Goal: Information Seeking & Learning: Learn about a topic

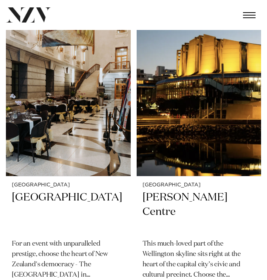
scroll to position [2745, 0]
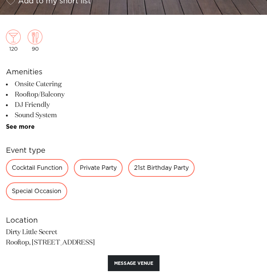
scroll to position [352, 0]
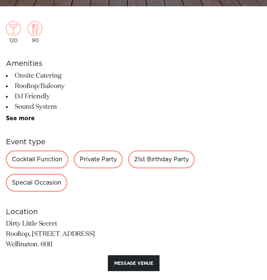
click at [169, 162] on div "21st Birthday Party" at bounding box center [161, 159] width 67 height 18
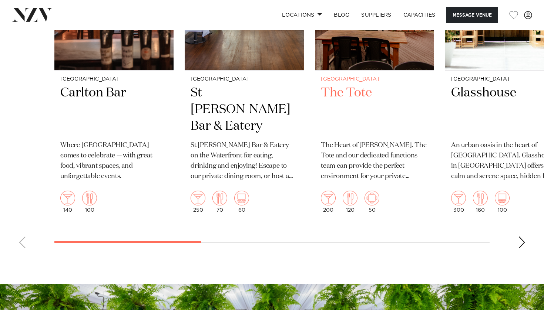
scroll to position [1089, 0]
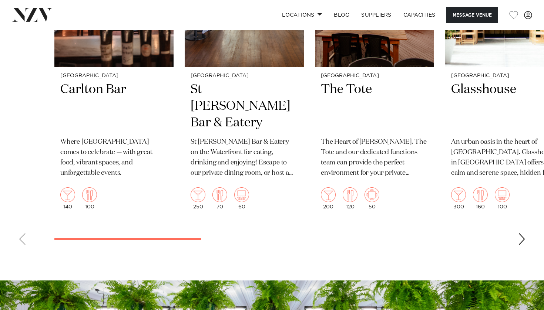
click at [267, 238] on swiper-container "Christchurch Carlton Bar Where [GEOGRAPHIC_DATA] comes to celebrate — with grea…" at bounding box center [272, 79] width 544 height 344
click at [267, 238] on div "Next slide" at bounding box center [521, 239] width 7 height 12
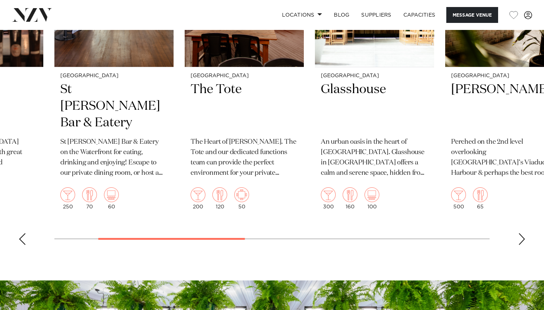
click at [267, 238] on div "Next slide" at bounding box center [521, 239] width 7 height 12
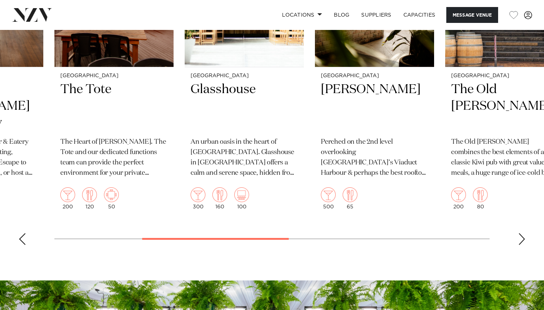
click at [267, 238] on div "Next slide" at bounding box center [521, 239] width 7 height 12
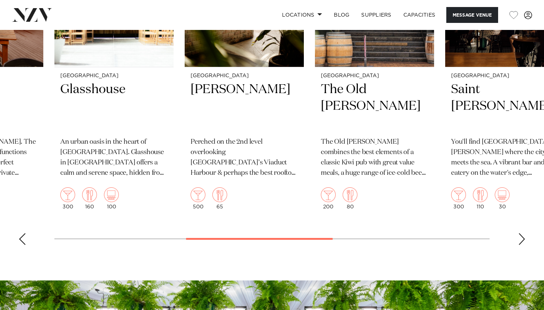
click at [267, 238] on div "Next slide" at bounding box center [521, 239] width 7 height 12
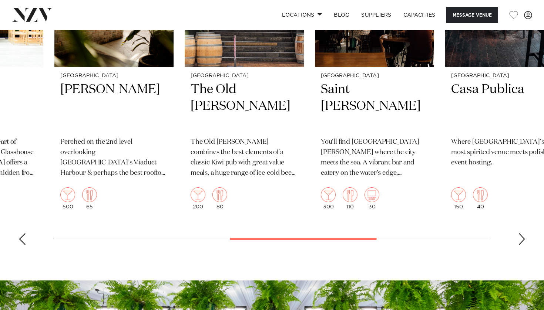
click at [267, 238] on div "Next slide" at bounding box center [521, 239] width 7 height 12
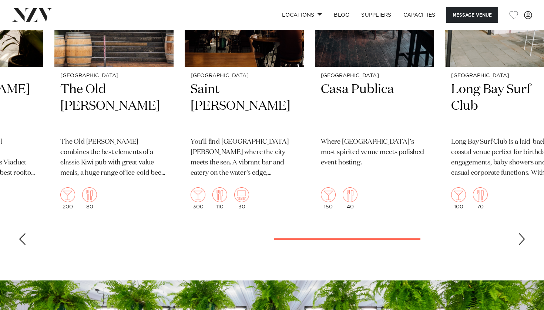
click at [267, 238] on div "Next slide" at bounding box center [521, 239] width 7 height 12
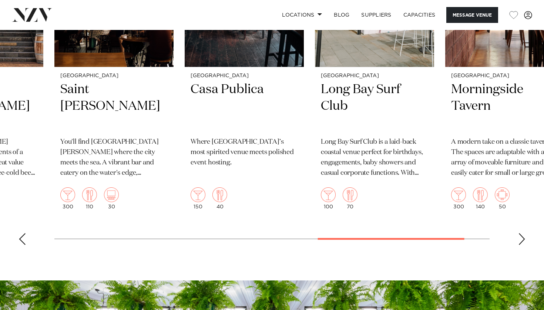
click at [267, 238] on div "Next slide" at bounding box center [521, 239] width 7 height 12
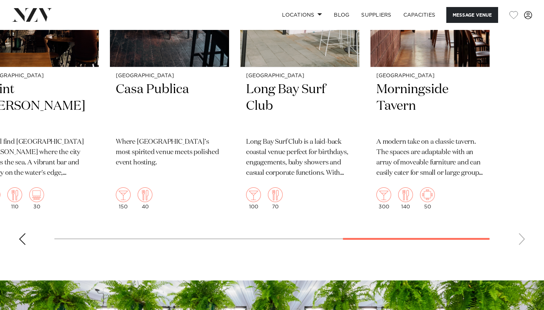
click at [267, 238] on swiper-container "Christchurch Carlton Bar Where [GEOGRAPHIC_DATA] comes to celebrate — with grea…" at bounding box center [272, 79] width 544 height 344
click at [19, 233] on div "Previous slide" at bounding box center [21, 239] width 7 height 12
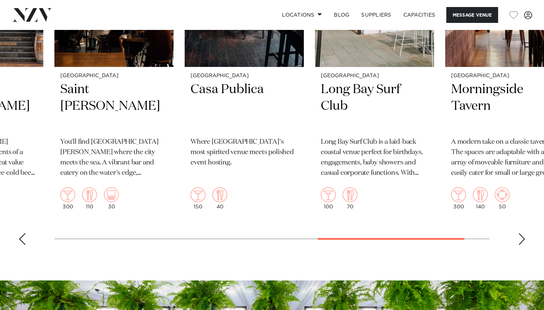
click at [19, 233] on div "Previous slide" at bounding box center [21, 239] width 7 height 12
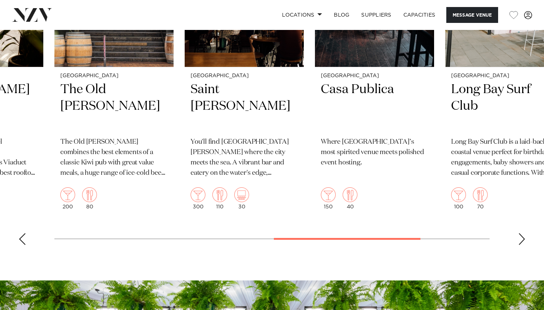
click at [19, 233] on div "Previous slide" at bounding box center [21, 239] width 7 height 12
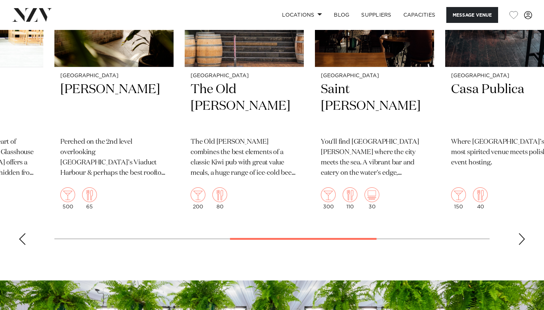
click at [19, 233] on div "Previous slide" at bounding box center [21, 239] width 7 height 12
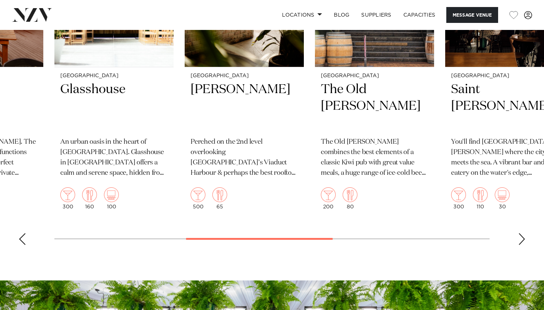
click at [19, 233] on div "Previous slide" at bounding box center [21, 239] width 7 height 12
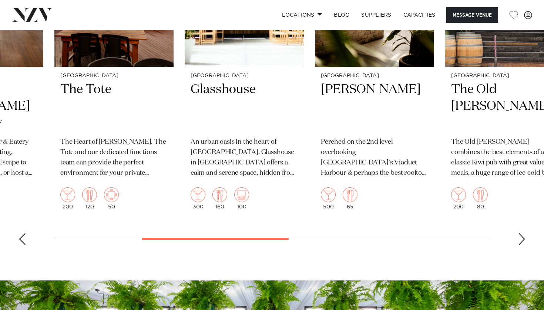
click at [19, 233] on div "Previous slide" at bounding box center [21, 239] width 7 height 12
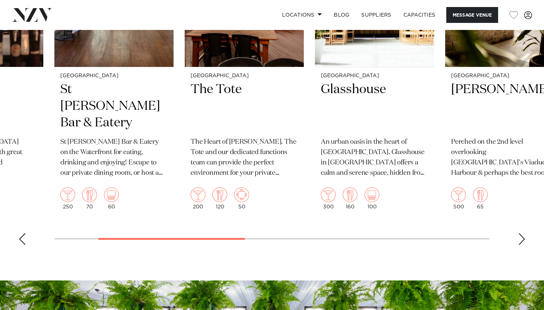
click at [19, 233] on div "Previous slide" at bounding box center [21, 239] width 7 height 12
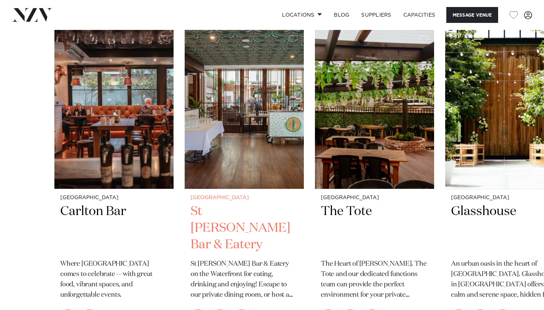
scroll to position [966, 0]
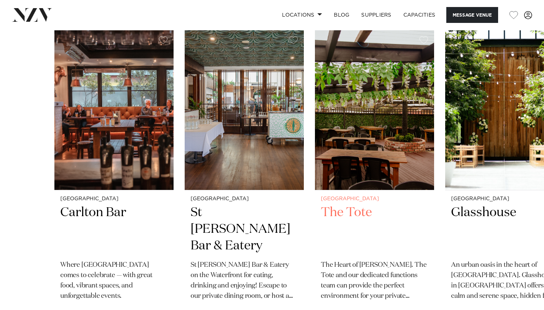
click at [267, 205] on h2 "The Tote" at bounding box center [374, 229] width 107 height 50
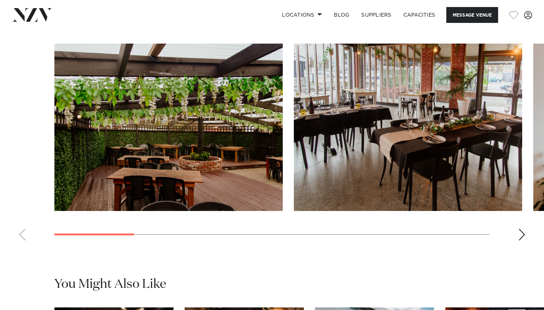
scroll to position [664, 0]
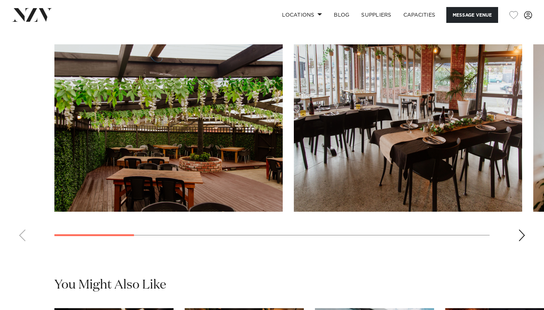
click at [521, 230] on div "Next slide" at bounding box center [521, 236] width 7 height 12
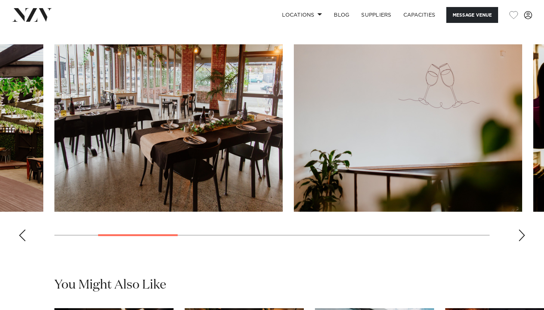
click at [521, 230] on div "Next slide" at bounding box center [521, 236] width 7 height 12
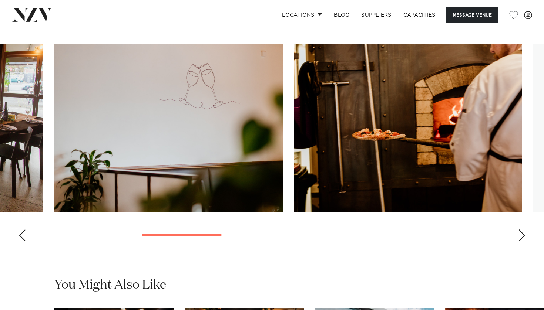
click at [521, 230] on div "Next slide" at bounding box center [521, 236] width 7 height 12
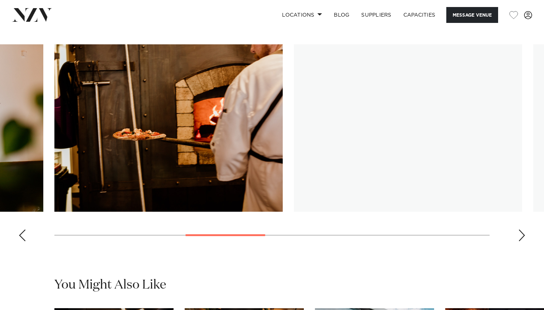
click at [521, 230] on div "Next slide" at bounding box center [521, 236] width 7 height 12
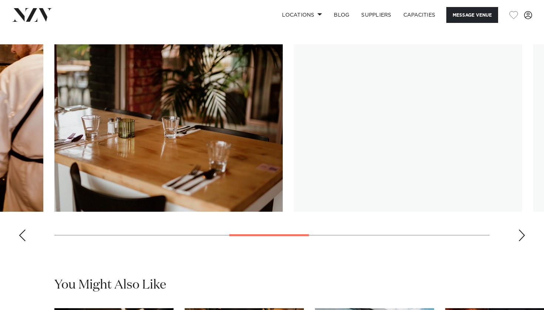
click at [521, 230] on div "Next slide" at bounding box center [521, 236] width 7 height 12
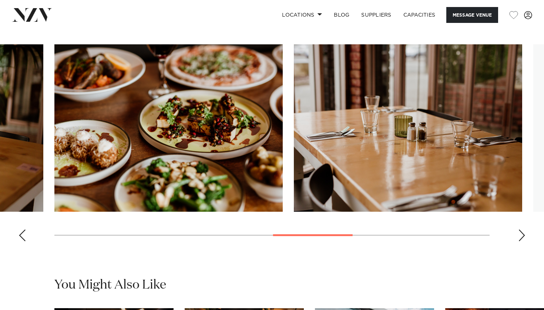
click at [521, 230] on div "Next slide" at bounding box center [521, 236] width 7 height 12
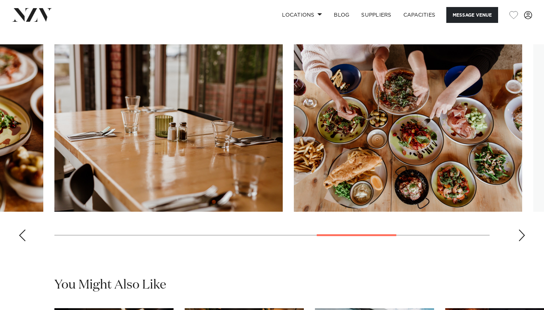
click at [521, 230] on div "Next slide" at bounding box center [521, 236] width 7 height 12
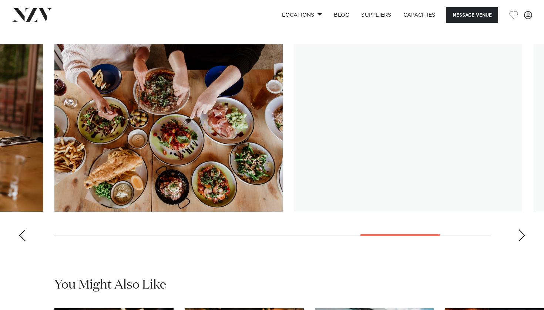
click at [521, 230] on div "Next slide" at bounding box center [521, 236] width 7 height 12
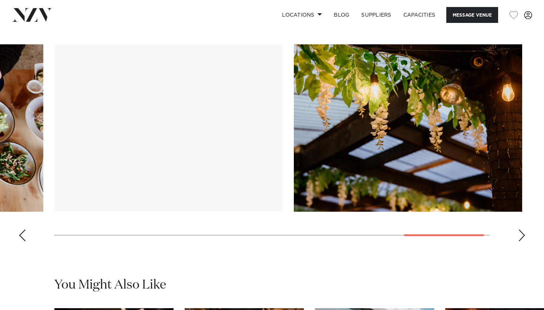
click at [521, 230] on div "Next slide" at bounding box center [521, 236] width 7 height 12
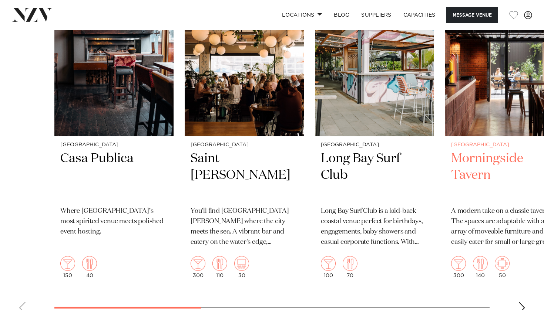
scroll to position [998, 0]
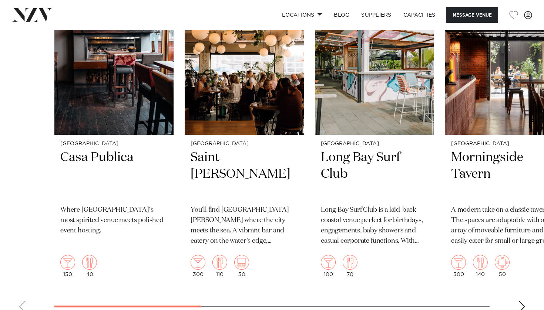
click at [522, 301] on div "Next slide" at bounding box center [521, 307] width 7 height 12
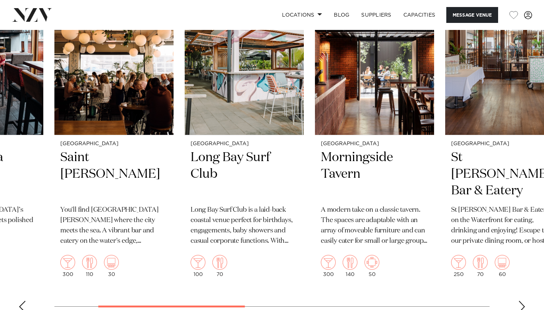
click at [522, 301] on div "Next slide" at bounding box center [521, 307] width 7 height 12
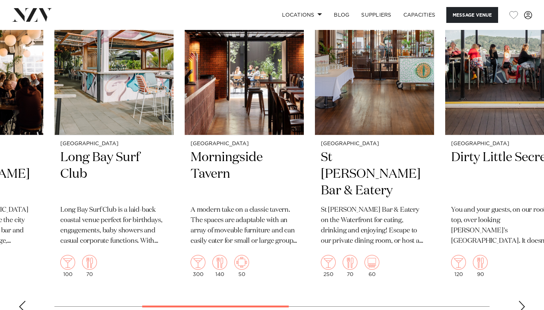
click at [522, 301] on div "Next slide" at bounding box center [521, 307] width 7 height 12
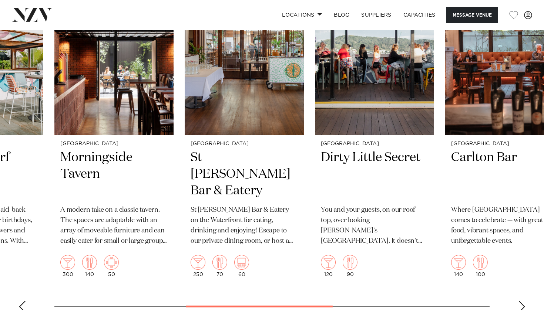
click at [522, 301] on div "Next slide" at bounding box center [521, 307] width 7 height 12
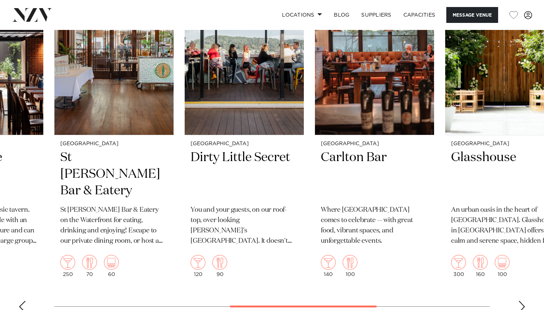
click at [522, 301] on div "Next slide" at bounding box center [521, 307] width 7 height 12
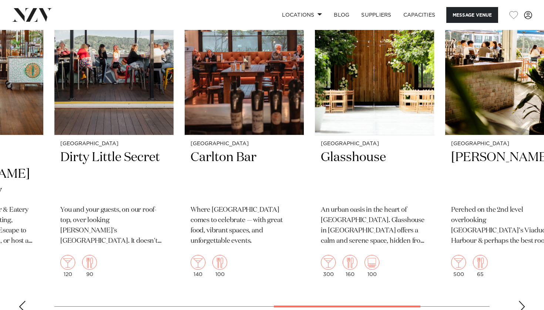
click at [522, 301] on div "Next slide" at bounding box center [521, 307] width 7 height 12
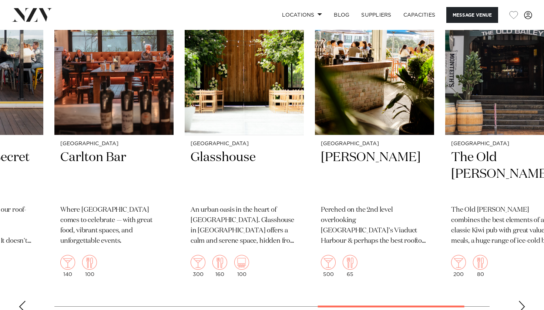
click at [522, 301] on div "Next slide" at bounding box center [521, 307] width 7 height 12
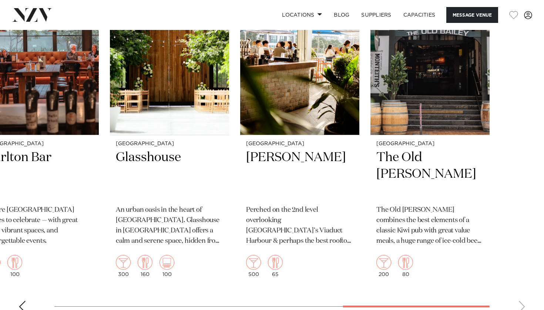
click at [522, 294] on swiper-container "Christchurch Casa Publica Where Christchurch’s most spirited venue meets polish…" at bounding box center [272, 147] width 544 height 344
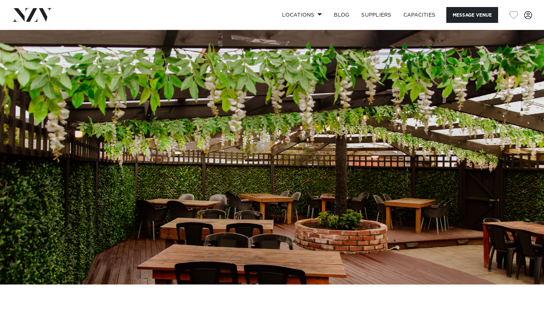
scroll to position [0, 0]
